Goal: Transaction & Acquisition: Purchase product/service

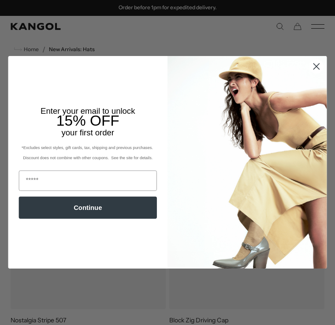
click at [313, 65] on circle "Close dialog" at bounding box center [316, 67] width 14 height 14
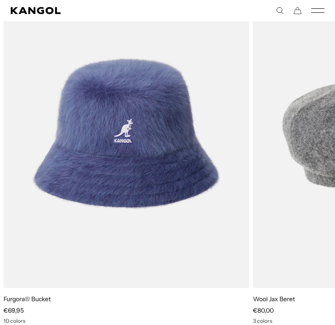
click at [0, 0] on img "2 of 10" at bounding box center [0, 0] width 0 height 0
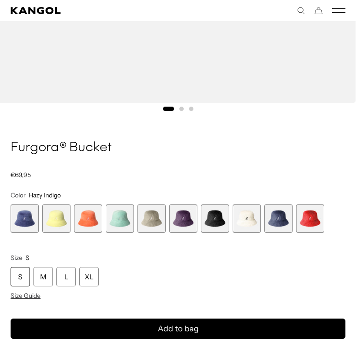
click at [18, 279] on div "S" at bounding box center [20, 276] width 19 height 19
click at [15, 277] on div "S" at bounding box center [20, 276] width 19 height 19
click at [19, 275] on div "S" at bounding box center [20, 276] width 19 height 19
click at [17, 278] on div "S" at bounding box center [20, 276] width 19 height 19
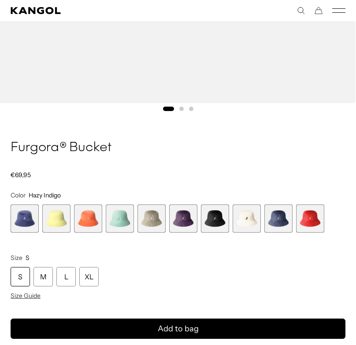
click at [46, 283] on div "M" at bounding box center [42, 276] width 19 height 19
click at [18, 279] on div "S" at bounding box center [20, 276] width 19 height 19
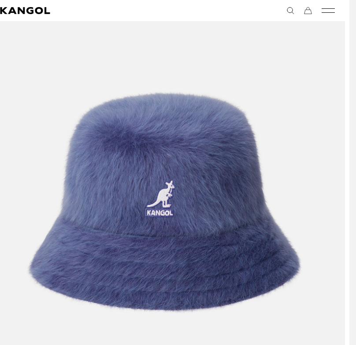
scroll to position [0, 11]
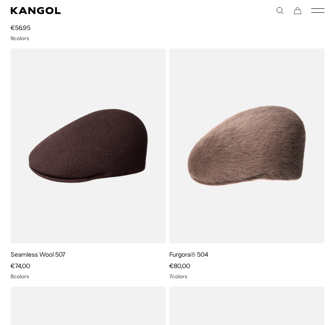
scroll to position [1911, 0]
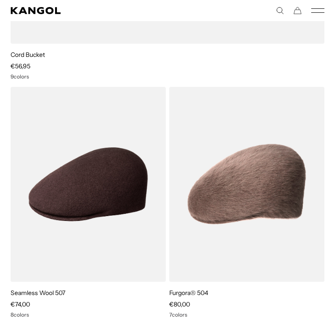
click at [319, 11] on icon "Mobile Menu" at bounding box center [317, 11] width 13 height 8
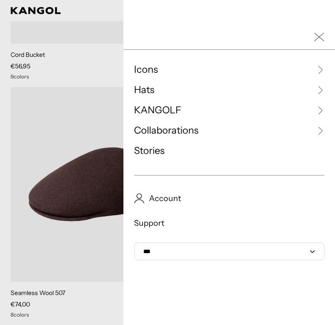
scroll to position [0, 0]
click at [152, 252] on select "*** ***" at bounding box center [229, 251] width 190 height 18
click at [309, 250] on select "*** ***" at bounding box center [229, 251] width 190 height 18
select select "**"
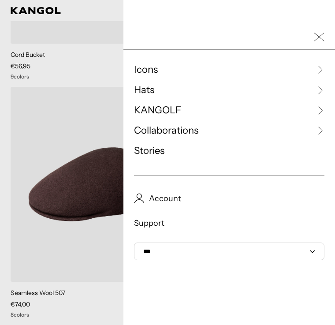
scroll to position [0, 0]
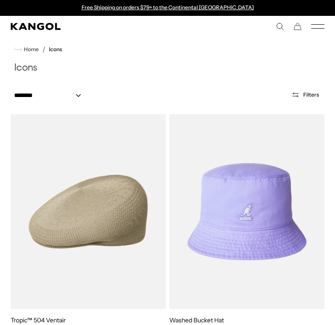
click at [303, 96] on button "Filters" at bounding box center [305, 95] width 38 height 8
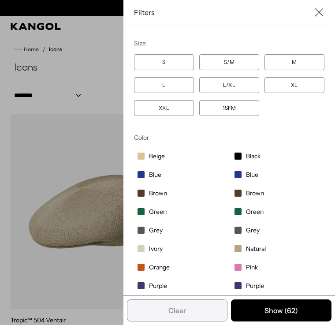
scroll to position [0, 182]
click at [164, 63] on label "S" at bounding box center [164, 62] width 60 height 16
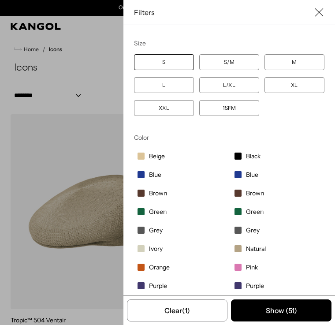
click at [168, 64] on label "S" at bounding box center [164, 62] width 60 height 16
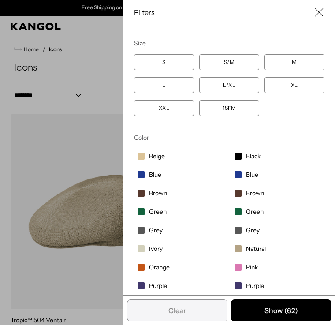
click at [226, 66] on label "S/M" at bounding box center [229, 62] width 60 height 16
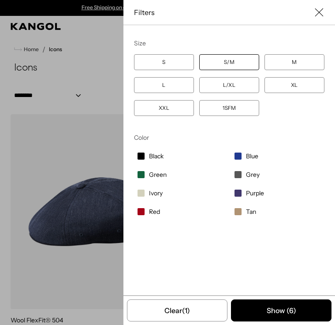
click at [158, 66] on label "S" at bounding box center [164, 62] width 60 height 16
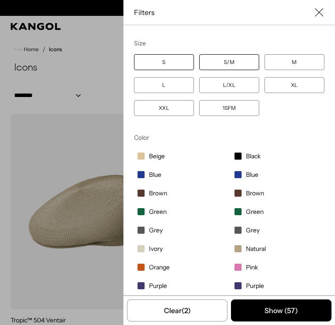
scroll to position [0, 182]
click at [174, 311] on button "Clear (2)" at bounding box center [177, 310] width 100 height 22
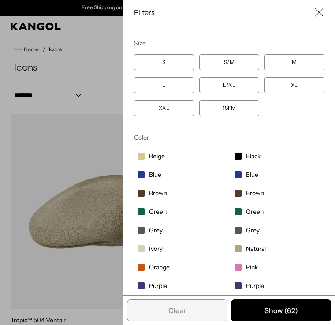
click at [159, 65] on label "S" at bounding box center [164, 62] width 60 height 16
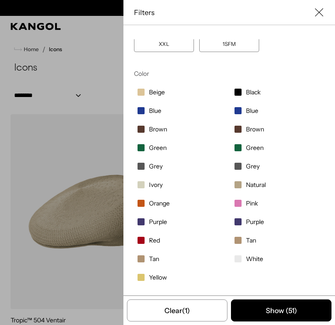
scroll to position [0, 182]
click at [272, 311] on button "Show ( 51 )" at bounding box center [281, 310] width 100 height 22
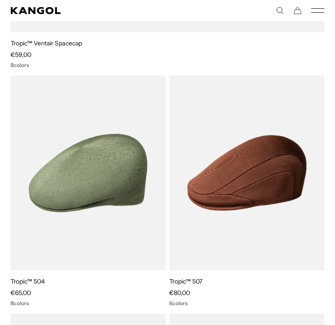
scroll to position [0, 0]
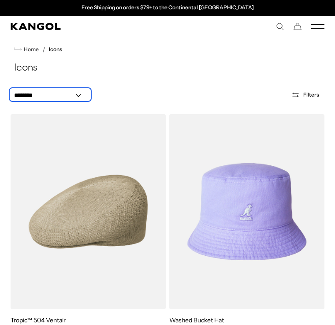
click at [28, 97] on select "**********" at bounding box center [50, 95] width 79 height 9
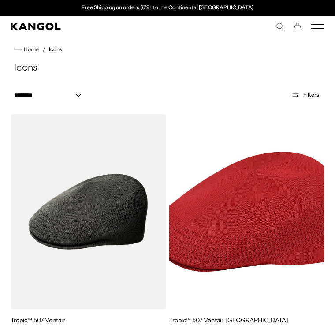
click at [308, 97] on button "Filters" at bounding box center [305, 95] width 38 height 8
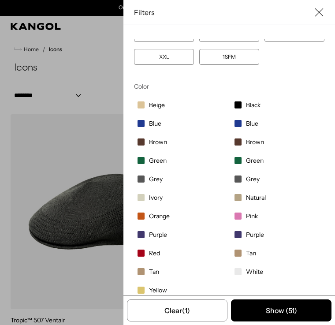
click at [70, 156] on div "Close filters list" at bounding box center [167, 162] width 335 height 325
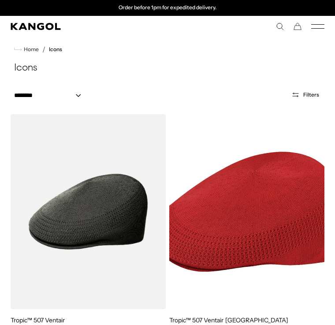
select select "*****"
